Goal: Communication & Community: Answer question/provide support

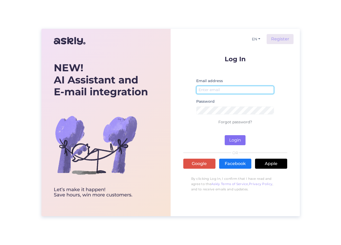
type input "[PERSON_NAME][EMAIL_ADDRESS][DOMAIN_NAME]"
click at [233, 138] on button "Login" at bounding box center [235, 140] width 21 height 10
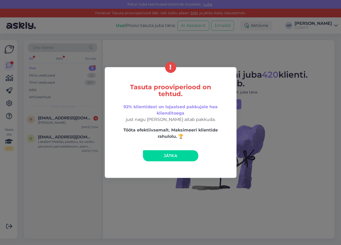
click at [165, 157] on span "Jätka" at bounding box center [170, 155] width 13 height 5
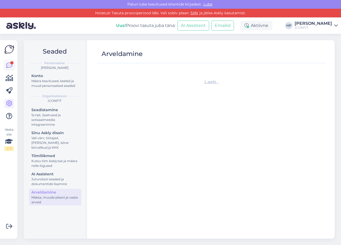
click at [9, 61] on link at bounding box center [9, 66] width 10 height 10
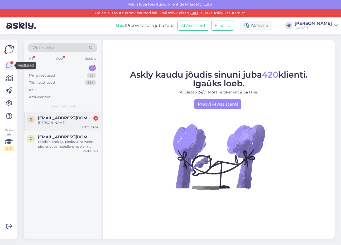
click at [53, 120] on div "[PERSON_NAME]" at bounding box center [68, 122] width 60 height 5
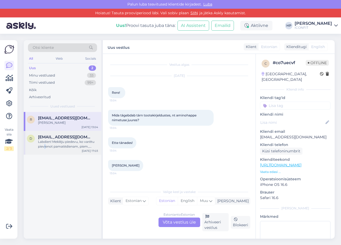
click at [45, 144] on div "Labdien! Meklēju piedevu, ko varētu pievienot pamatēdienam, piem., brokastīs ta…" at bounding box center [68, 144] width 60 height 10
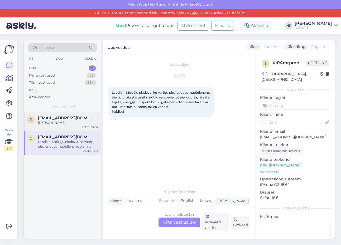
click at [63, 123] on div "[PERSON_NAME]" at bounding box center [68, 122] width 60 height 5
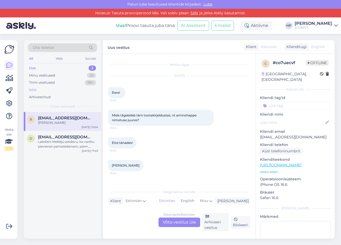
click at [55, 88] on div "Kõik" at bounding box center [62, 89] width 69 height 7
